Goal: Task Accomplishment & Management: Check status

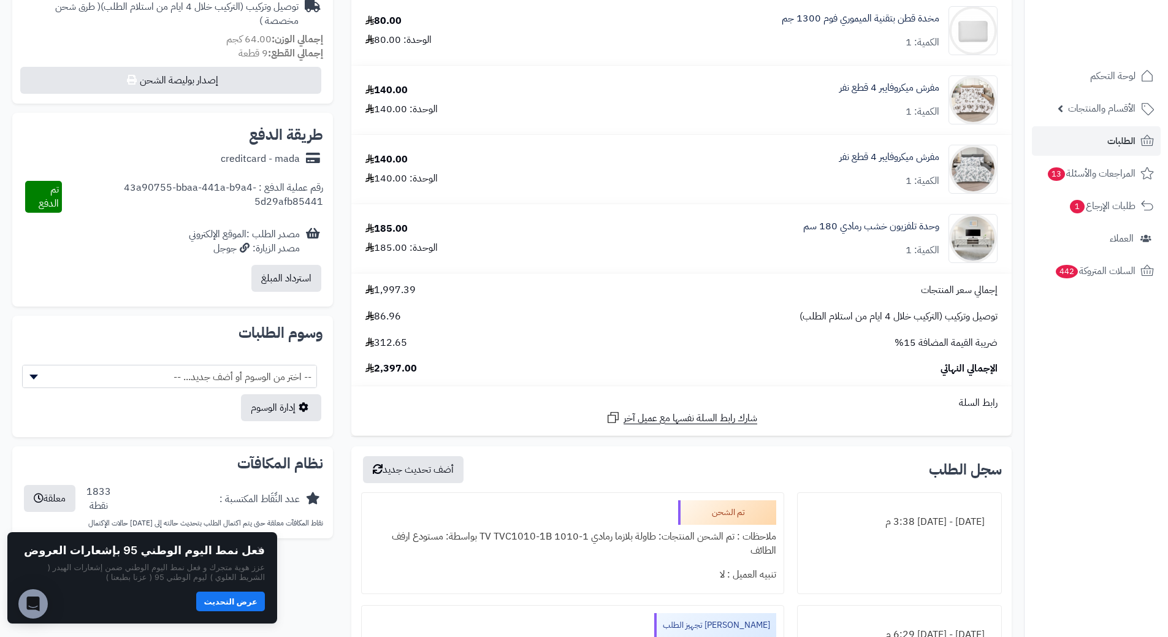
scroll to position [245, 0]
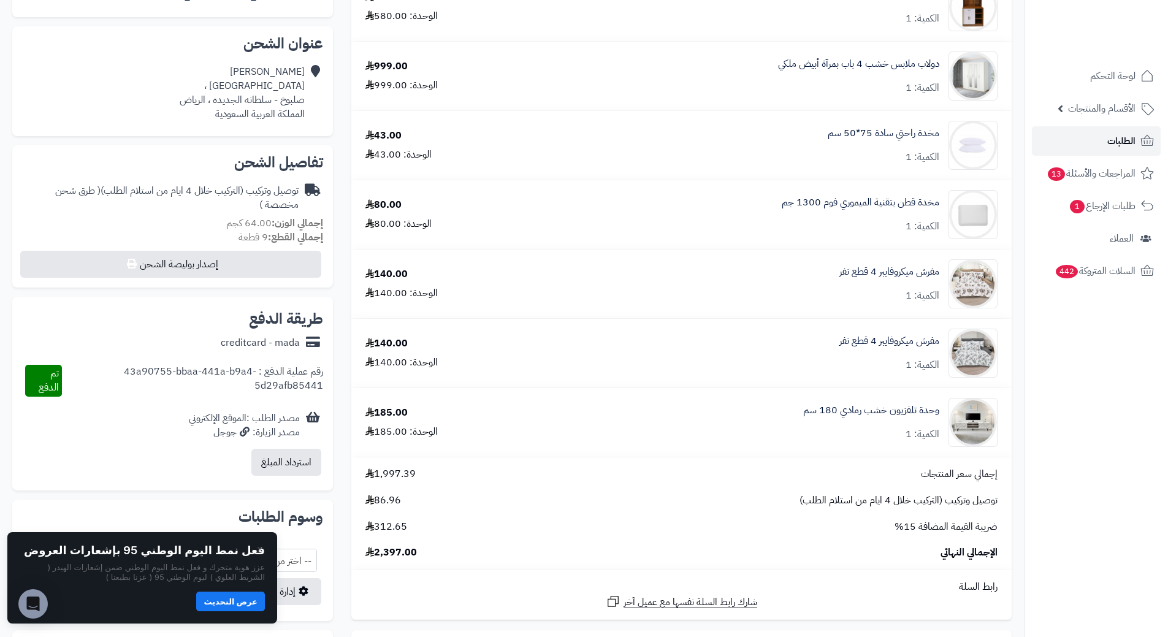
click at [1120, 140] on span "الطلبات" at bounding box center [1122, 140] width 28 height 17
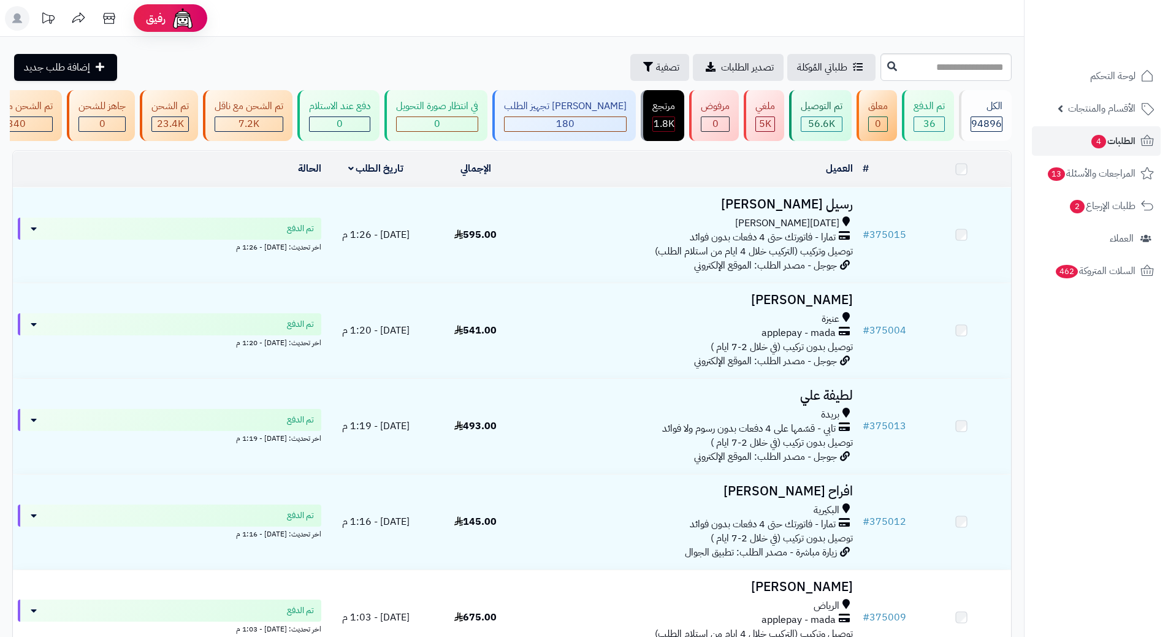
click at [961, 66] on input "text" at bounding box center [946, 67] width 131 height 28
type input "******"
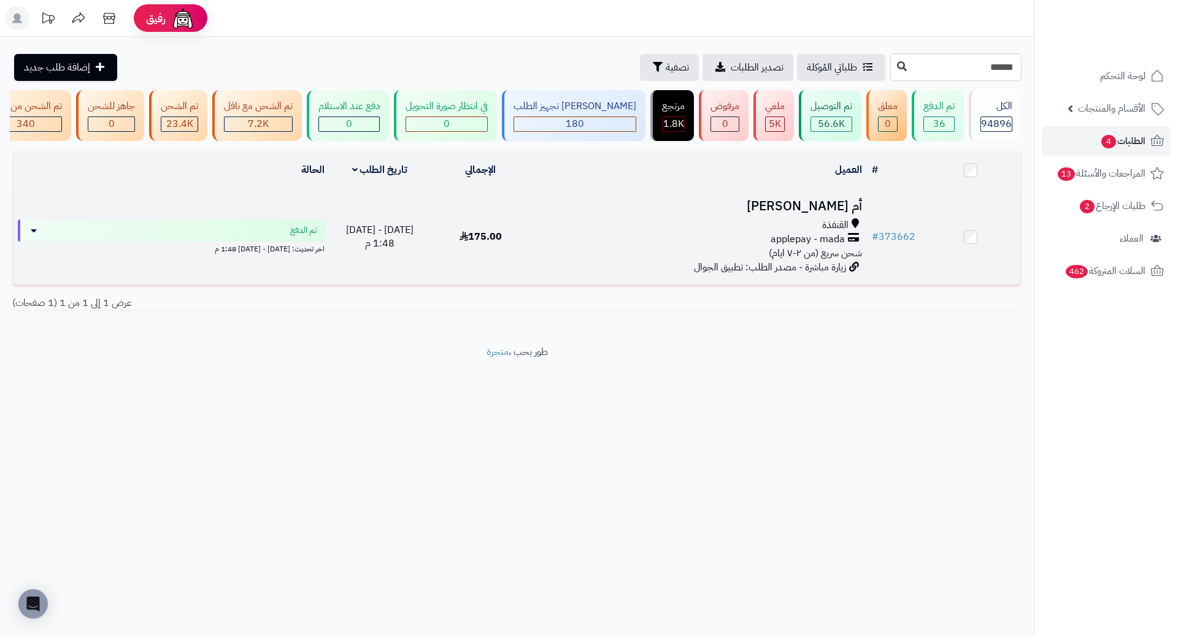
click at [836, 213] on h3 "أم [PERSON_NAME]" at bounding box center [699, 206] width 326 height 14
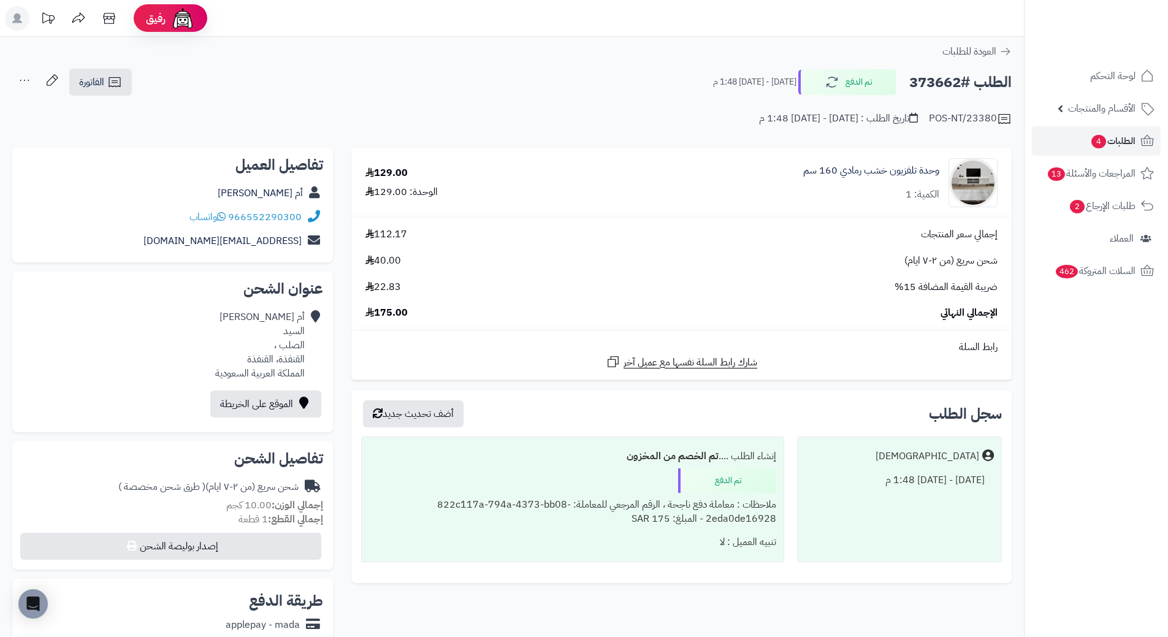
click at [922, 79] on h2 "الطلب #373662" at bounding box center [961, 82] width 102 height 25
copy h2 "373662"
